Goal: Information Seeking & Learning: Learn about a topic

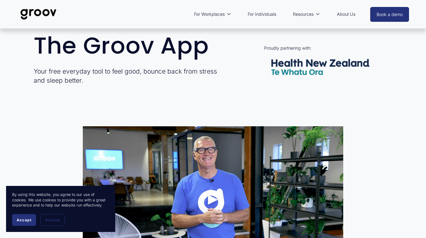
scroll to position [212, 0]
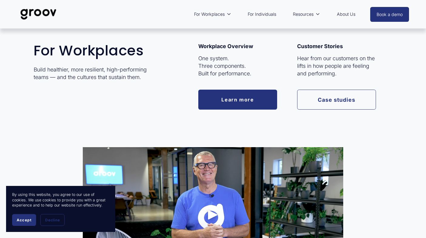
click at [215, 13] on span "For Workplaces" at bounding box center [209, 14] width 31 height 8
click at [257, 102] on link "Learn more" at bounding box center [237, 100] width 79 height 20
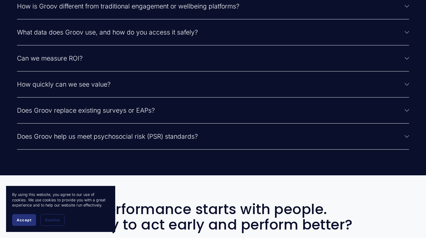
scroll to position [1514, 0]
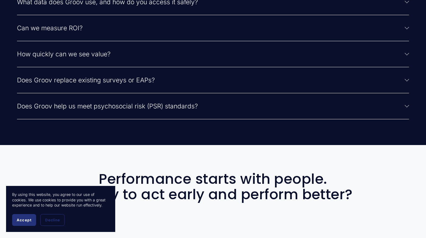
click at [204, 32] on span "Can we measure ROI?" at bounding box center [210, 28] width 387 height 8
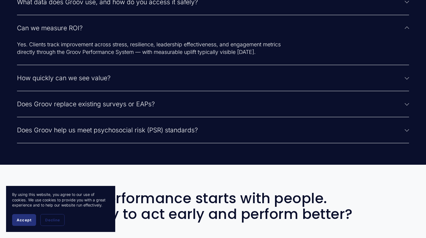
click at [158, 108] on span "Does Groov replace existing surveys or EAPs?" at bounding box center [210, 104] width 387 height 8
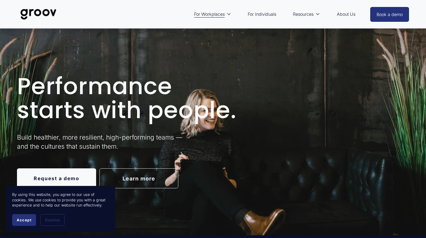
scroll to position [0, 0]
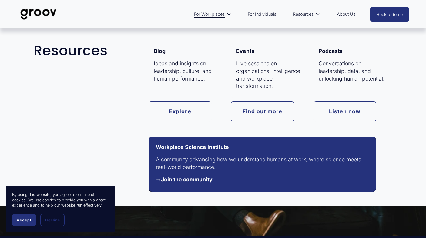
click at [304, 13] on span "Resources" at bounding box center [303, 14] width 21 height 8
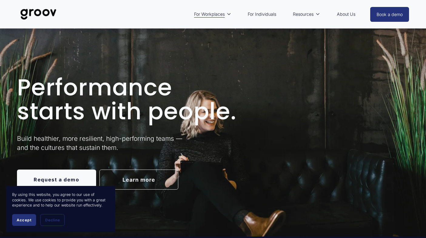
click at [260, 14] on link "For Individuals" at bounding box center [261, 14] width 35 height 14
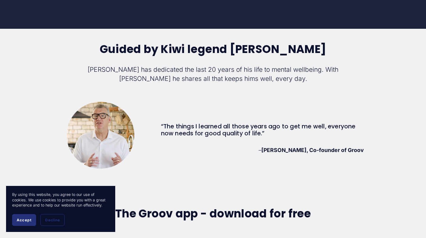
scroll to position [1545, 0]
